Goal: Task Accomplishment & Management: Manage account settings

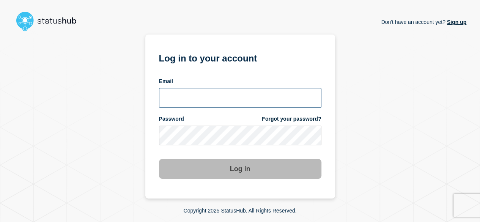
click at [227, 93] on input "email input" at bounding box center [240, 98] width 162 height 20
type input "prti@stibosystems.com"
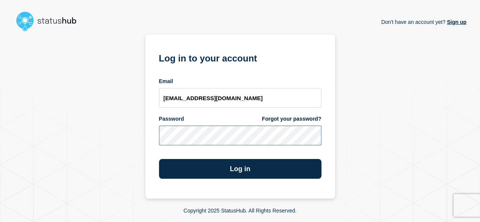
click at [159, 159] on button "Log in" at bounding box center [240, 169] width 162 height 20
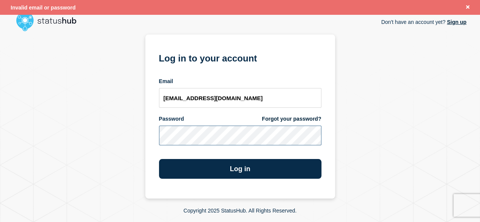
click at [159, 159] on button "Log in" at bounding box center [240, 169] width 162 height 20
click at [277, 116] on link "Forgot your password?" at bounding box center [291, 118] width 59 height 7
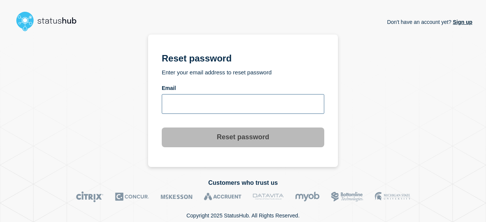
click at [267, 106] on input "email input" at bounding box center [243, 104] width 162 height 20
type input "prti@stibosystems.com"
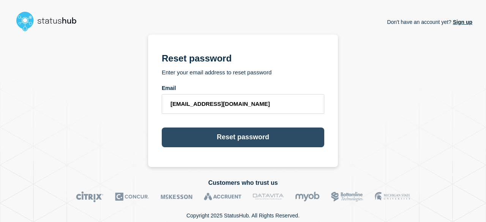
click at [253, 140] on button "Reset password" at bounding box center [243, 137] width 162 height 20
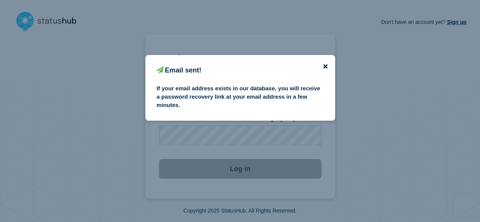
click at [326, 63] on icon "close button" at bounding box center [325, 66] width 4 height 6
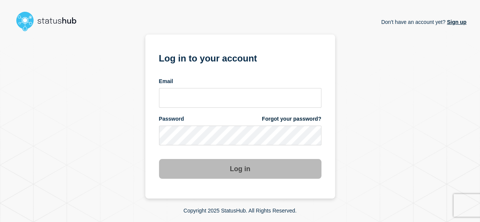
scroll to position [29, 0]
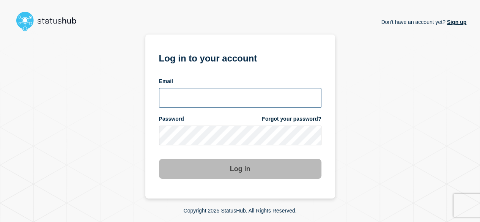
click at [226, 88] on input "email input" at bounding box center [240, 98] width 162 height 20
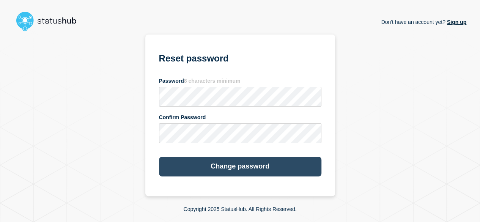
click at [227, 163] on button "Change password" at bounding box center [240, 167] width 162 height 20
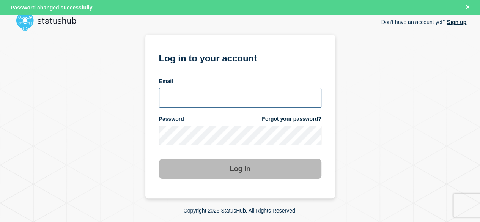
click at [222, 95] on input "email input" at bounding box center [240, 98] width 162 height 20
type input "[EMAIL_ADDRESS][DOMAIN_NAME]"
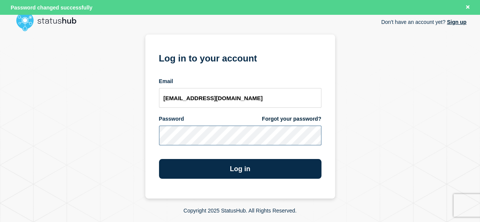
click at [159, 159] on button "Log in" at bounding box center [240, 169] width 162 height 20
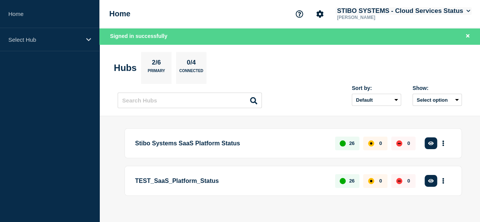
click at [468, 10] on icon at bounding box center [468, 11] width 4 height 5
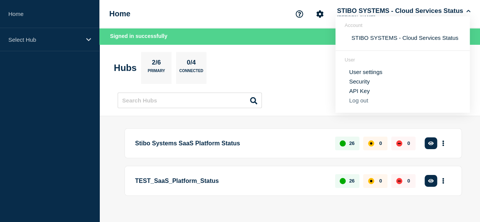
click at [361, 102] on button "Log out" at bounding box center [358, 100] width 19 height 6
